Goal: Task Accomplishment & Management: Manage account settings

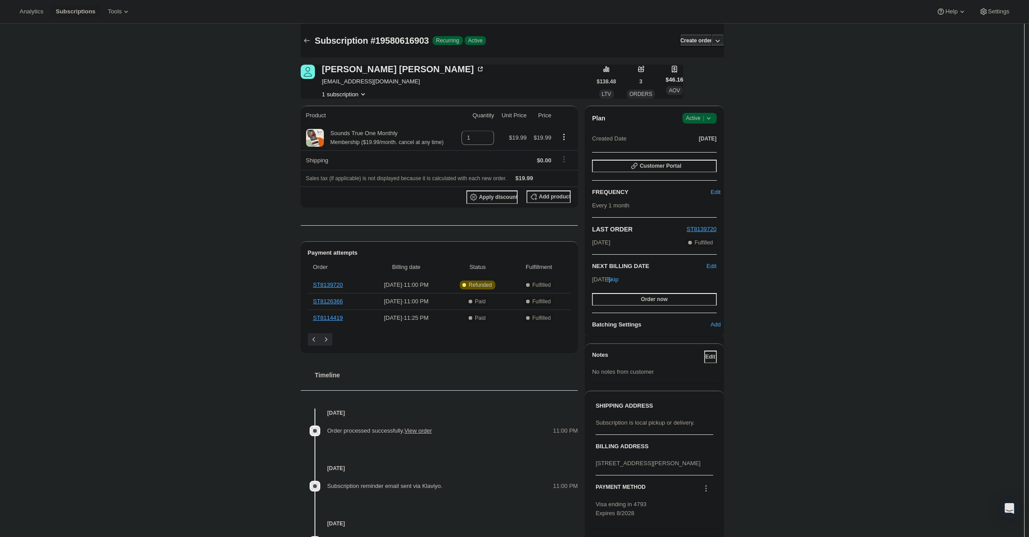
click at [697, 112] on div "Plan Success Active | Created Date [DATE] Customer Portal FREQUENCY Edit Every …" at bounding box center [654, 221] width 139 height 230
click at [699, 122] on span "Active |" at bounding box center [699, 118] width 27 height 9
click at [696, 148] on span "Cancel subscription" at bounding box center [702, 151] width 50 height 7
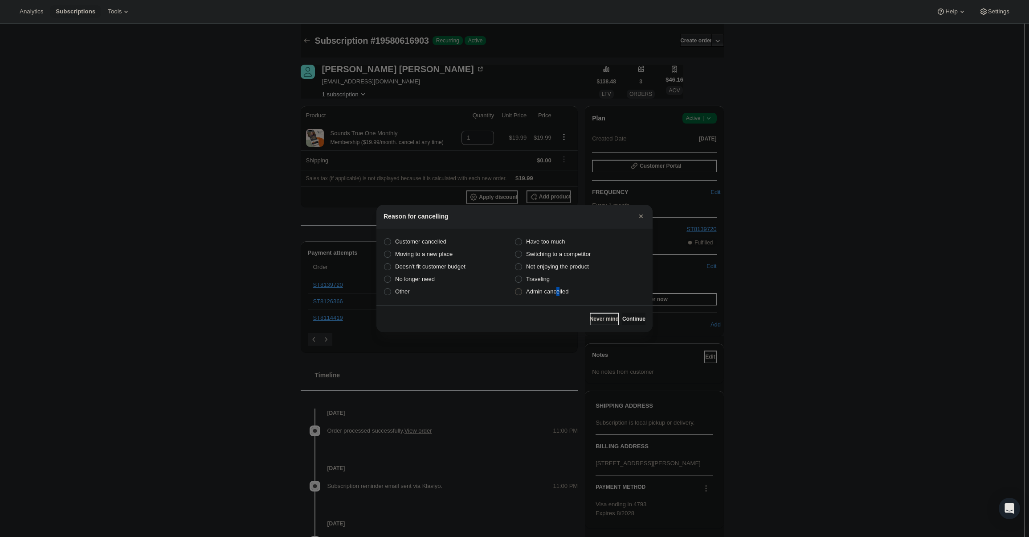
drag, startPoint x: 558, startPoint y: 301, endPoint x: 559, endPoint y: 291, distance: 9.8
click at [558, 300] on section "Customer cancelled Have too much Moving to a new place Switching to a competito…" at bounding box center [515, 266] width 276 height 77
click at [559, 292] on span "Admin cancelled" at bounding box center [547, 291] width 42 height 7
click at [516, 288] on input "Admin cancelled" at bounding box center [515, 288] width 0 height 0
radio input "true"
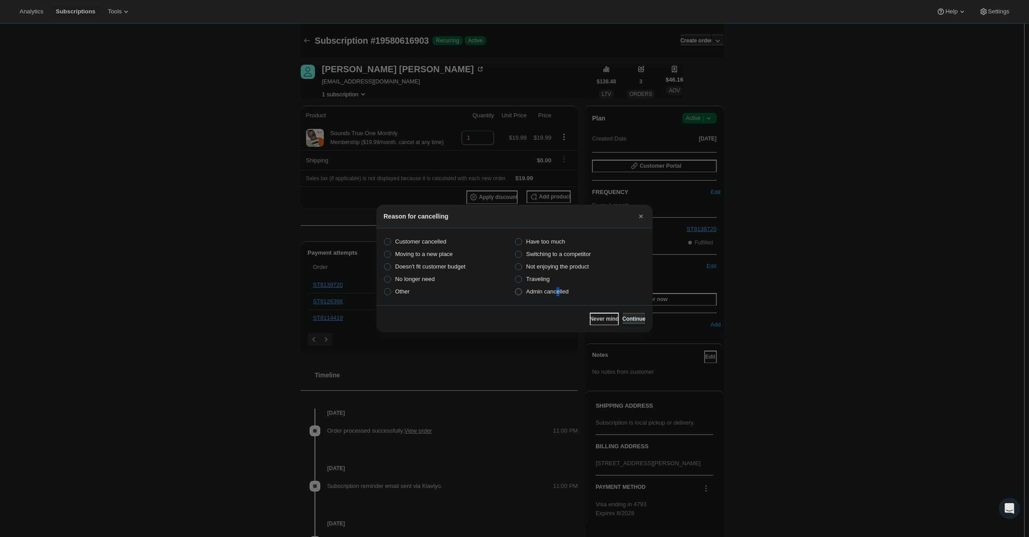
click at [631, 319] on span "Continue" at bounding box center [634, 318] width 23 height 7
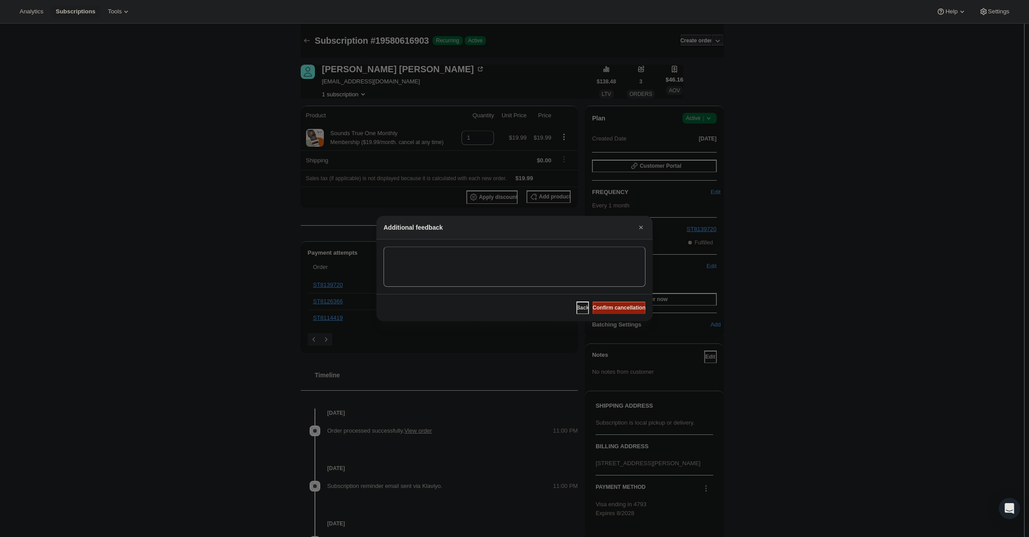
click at [627, 312] on button "Confirm cancellation" at bounding box center [619, 307] width 53 height 12
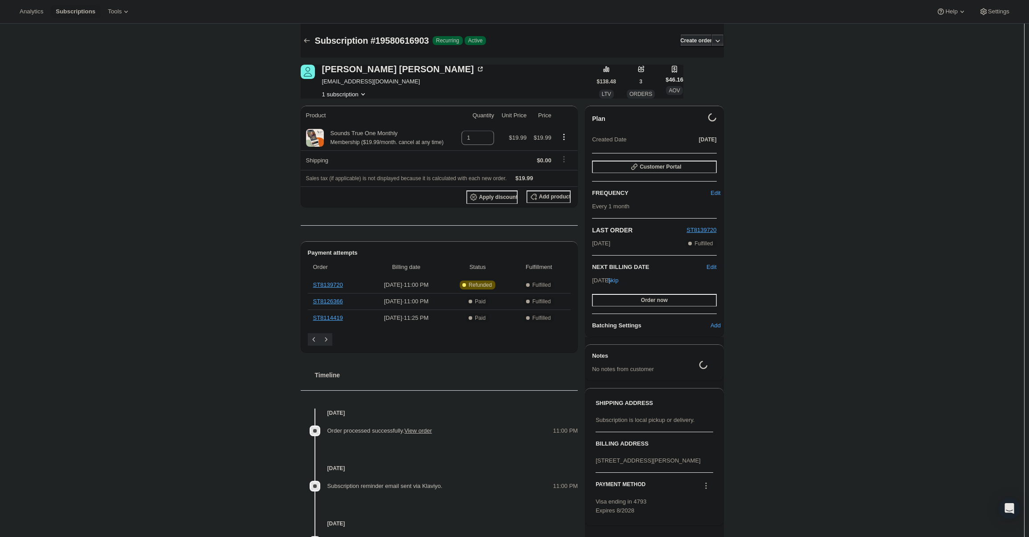
click at [352, 81] on span "[EMAIL_ADDRESS][DOMAIN_NAME]" at bounding box center [403, 81] width 163 height 9
copy span "[EMAIL_ADDRESS][DOMAIN_NAME]"
